Goal: Information Seeking & Learning: Learn about a topic

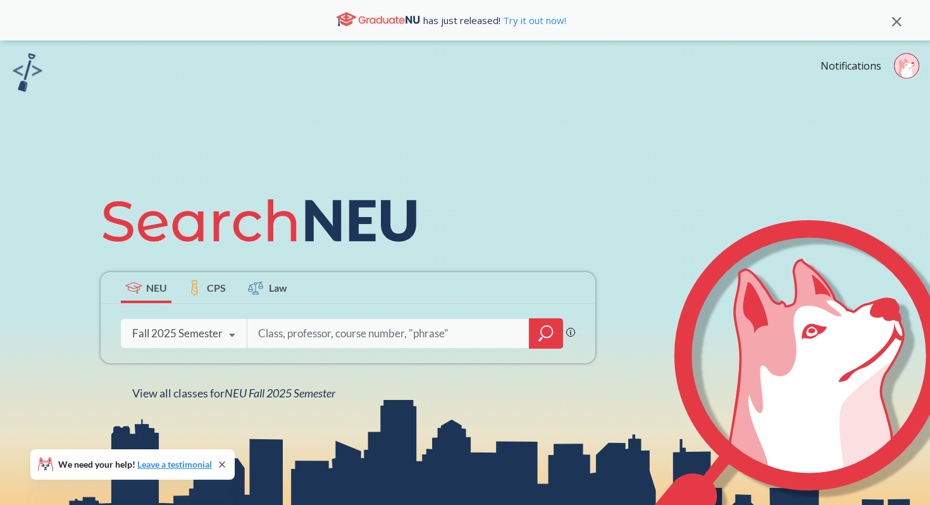
click at [908, 69] on icon at bounding box center [906, 69] width 15 height 20
drag, startPoint x: 869, startPoint y: 109, endPoint x: 368, endPoint y: 235, distance: 517.5
click at [368, 235] on div "Notifications Sign out [PHONE_NUMBER] NEU CPS Law Phrase search guarantees the …" at bounding box center [465, 389] width 930 height 699
click at [368, 235] on icon at bounding box center [361, 221] width 111 height 42
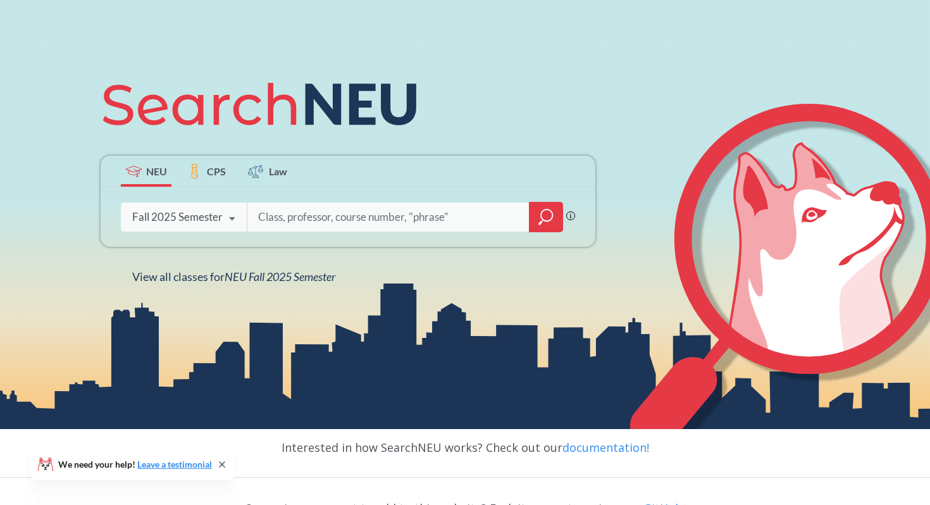
scroll to position [119, 0]
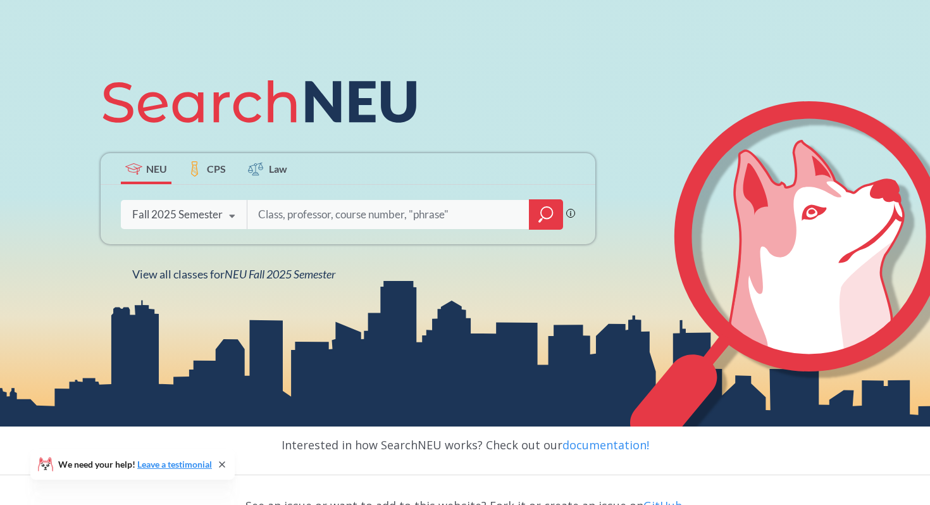
click at [289, 201] on div at bounding box center [405, 214] width 316 height 29
click at [289, 210] on input "search" at bounding box center [388, 214] width 263 height 27
type input "info 6215"
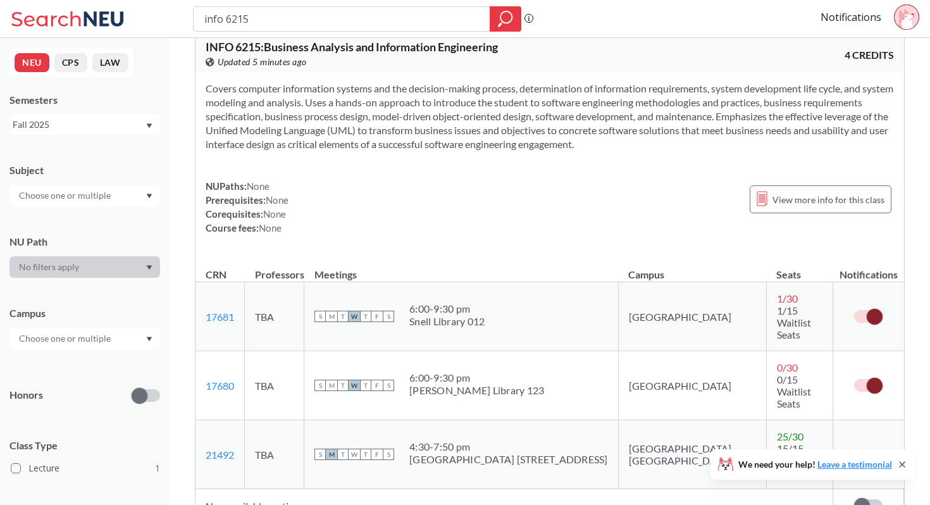
scroll to position [23, 0]
click at [866, 309] on label at bounding box center [868, 315] width 28 height 13
click at [854, 309] on input "checkbox" at bounding box center [854, 309] width 0 height 0
